Goal: Go to known website: Access a specific website the user already knows

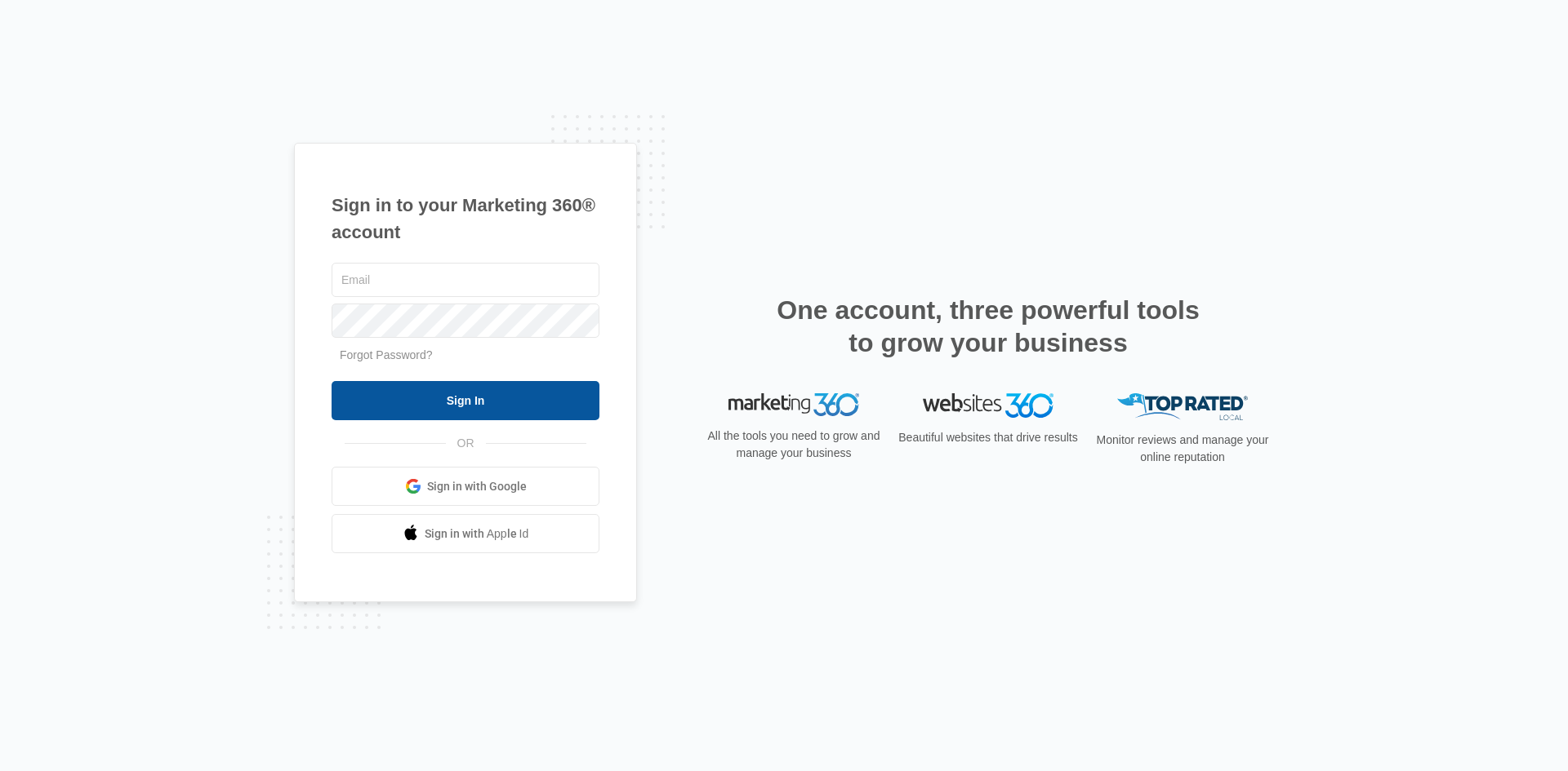
type input "[PERSON_NAME][EMAIL_ADDRESS][DOMAIN_NAME]"
click at [486, 413] on input "Sign In" at bounding box center [465, 400] width 268 height 39
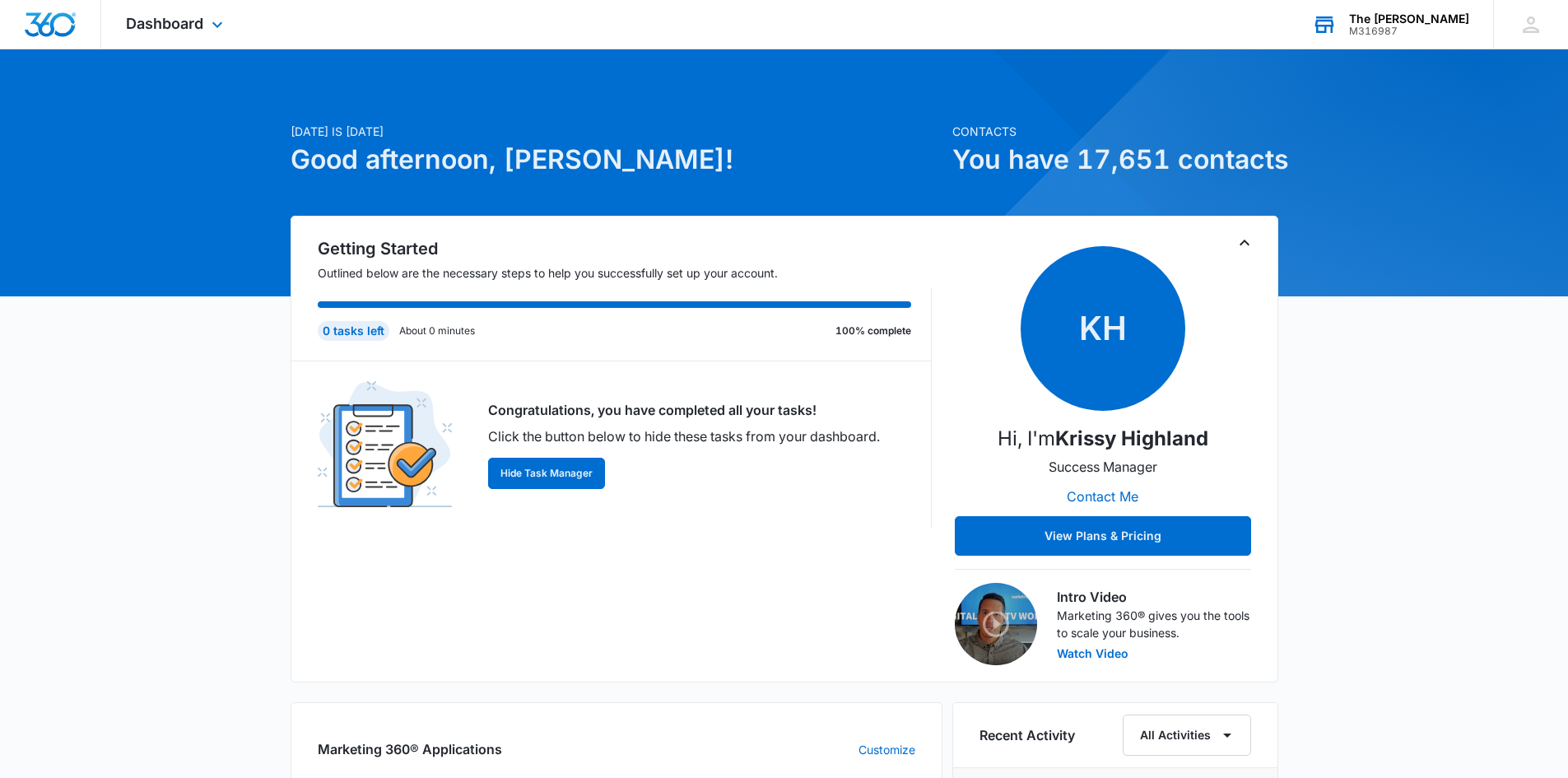
click at [1403, 15] on div "The [PERSON_NAME]" at bounding box center [1410, 19] width 120 height 13
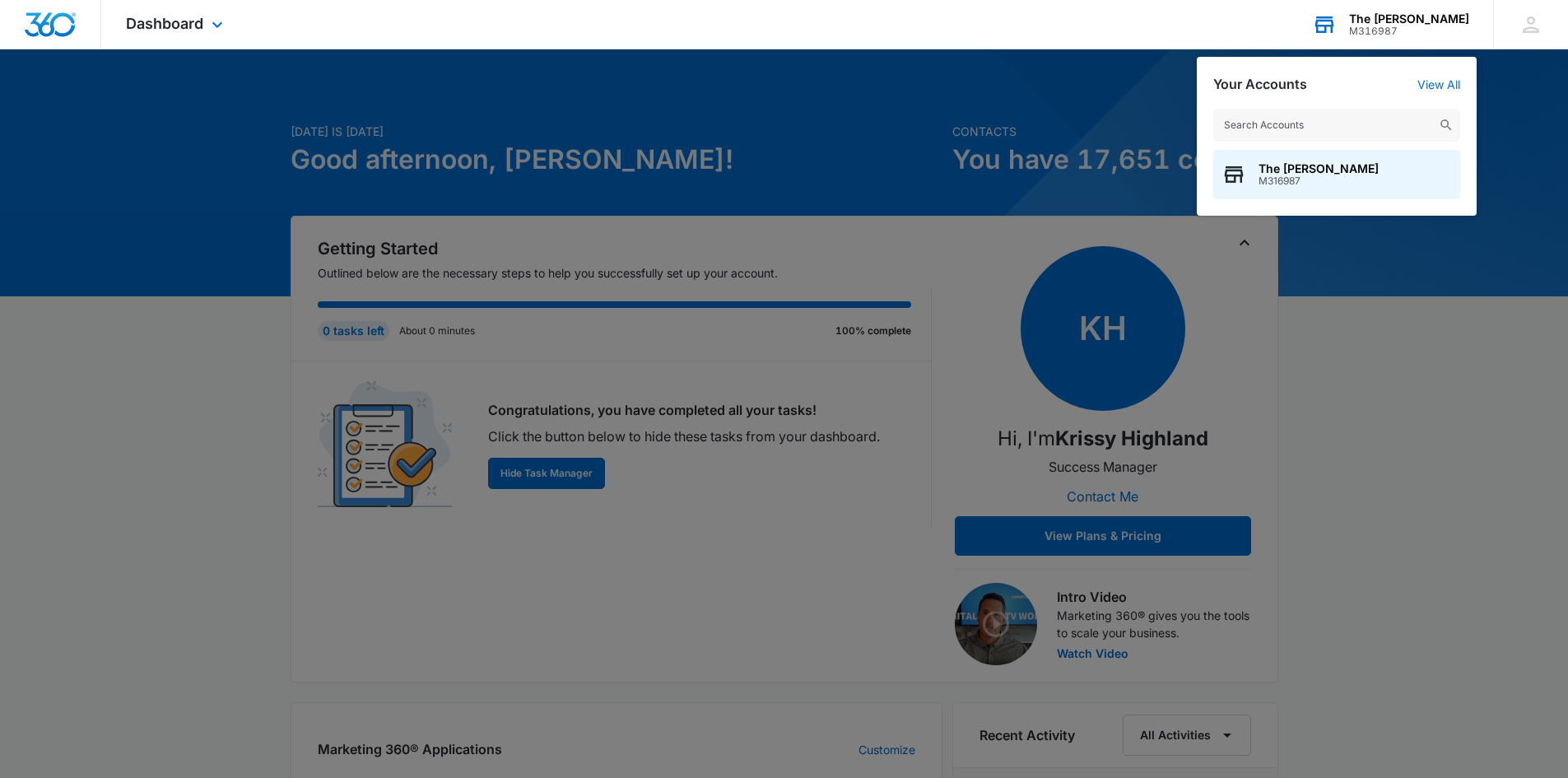
click at [1403, 15] on div "The [PERSON_NAME]" at bounding box center [1410, 19] width 120 height 13
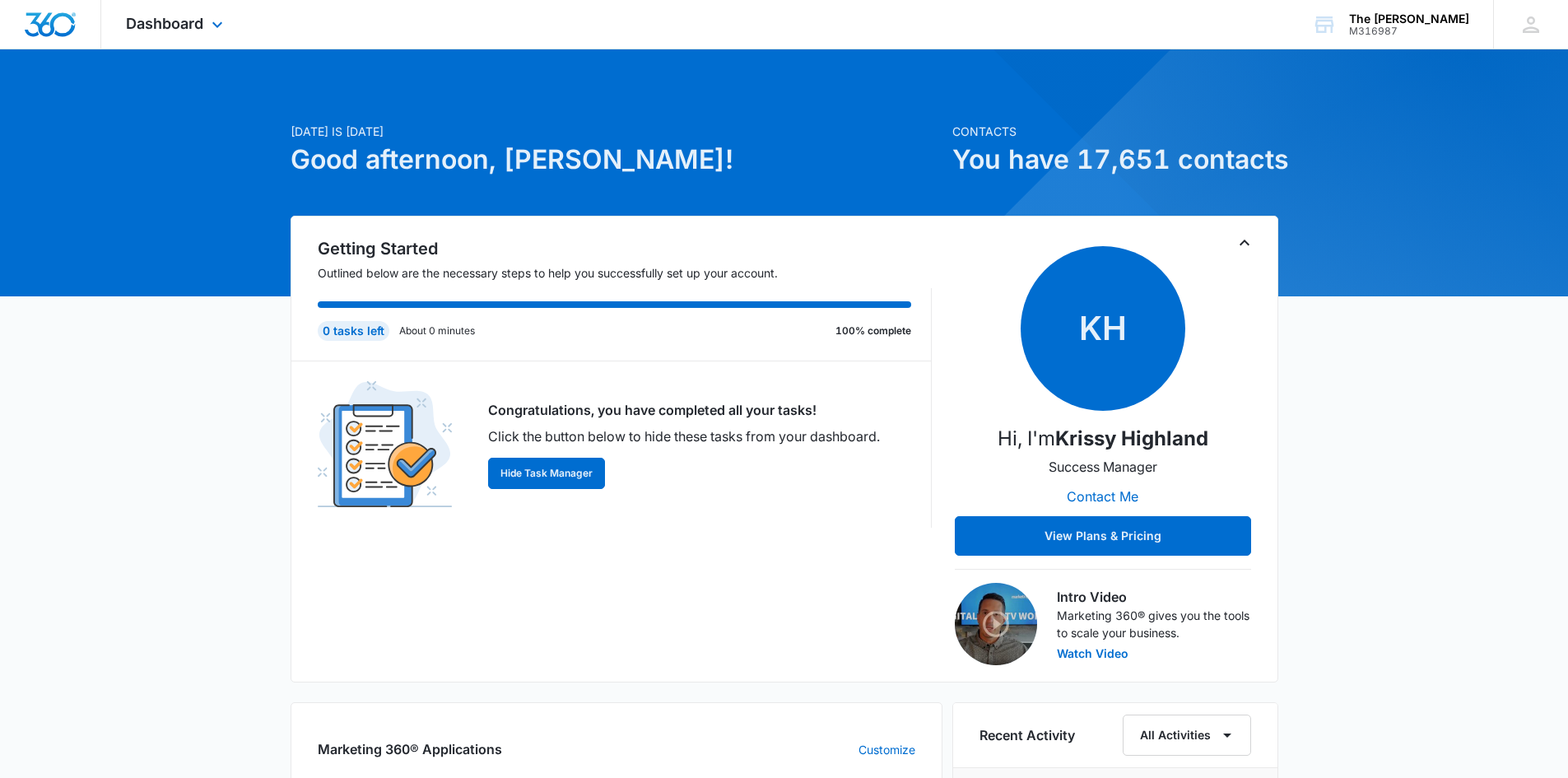
click at [150, 34] on div "Dashboard Apps Reputation Websites Forms CRM Email Social POS Content Ads Intel…" at bounding box center [176, 24] width 150 height 48
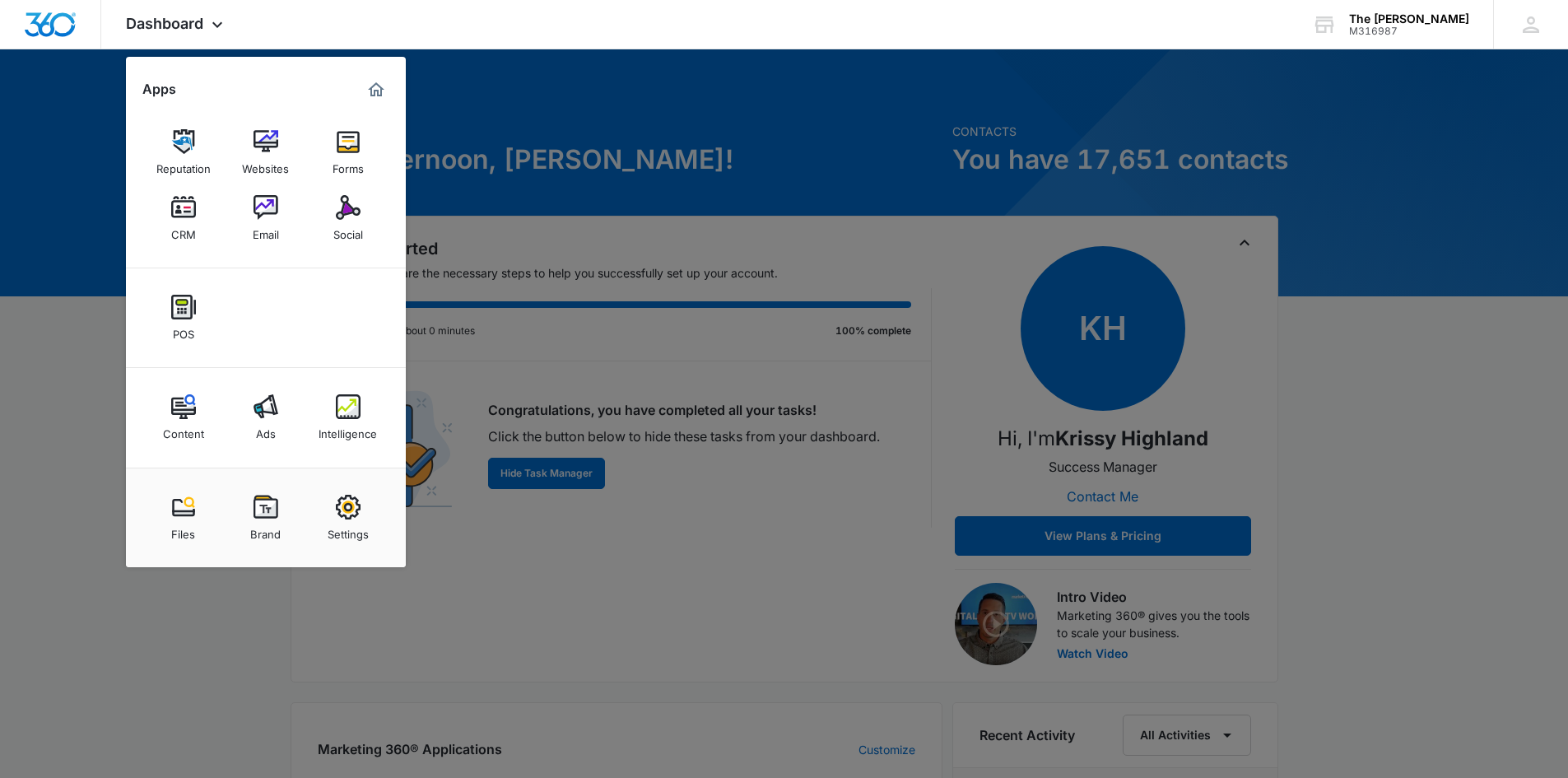
click at [830, 141] on div at bounding box center [784, 389] width 1568 height 778
